Goal: Task Accomplishment & Management: Use online tool/utility

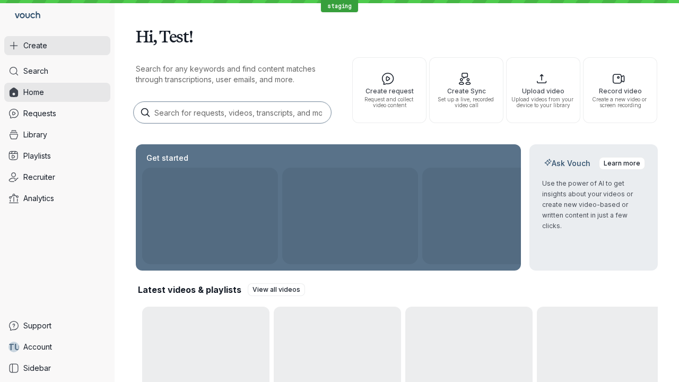
click at [57, 46] on button "Create" at bounding box center [57, 45] width 106 height 19
